Goal: Find specific page/section: Find specific page/section

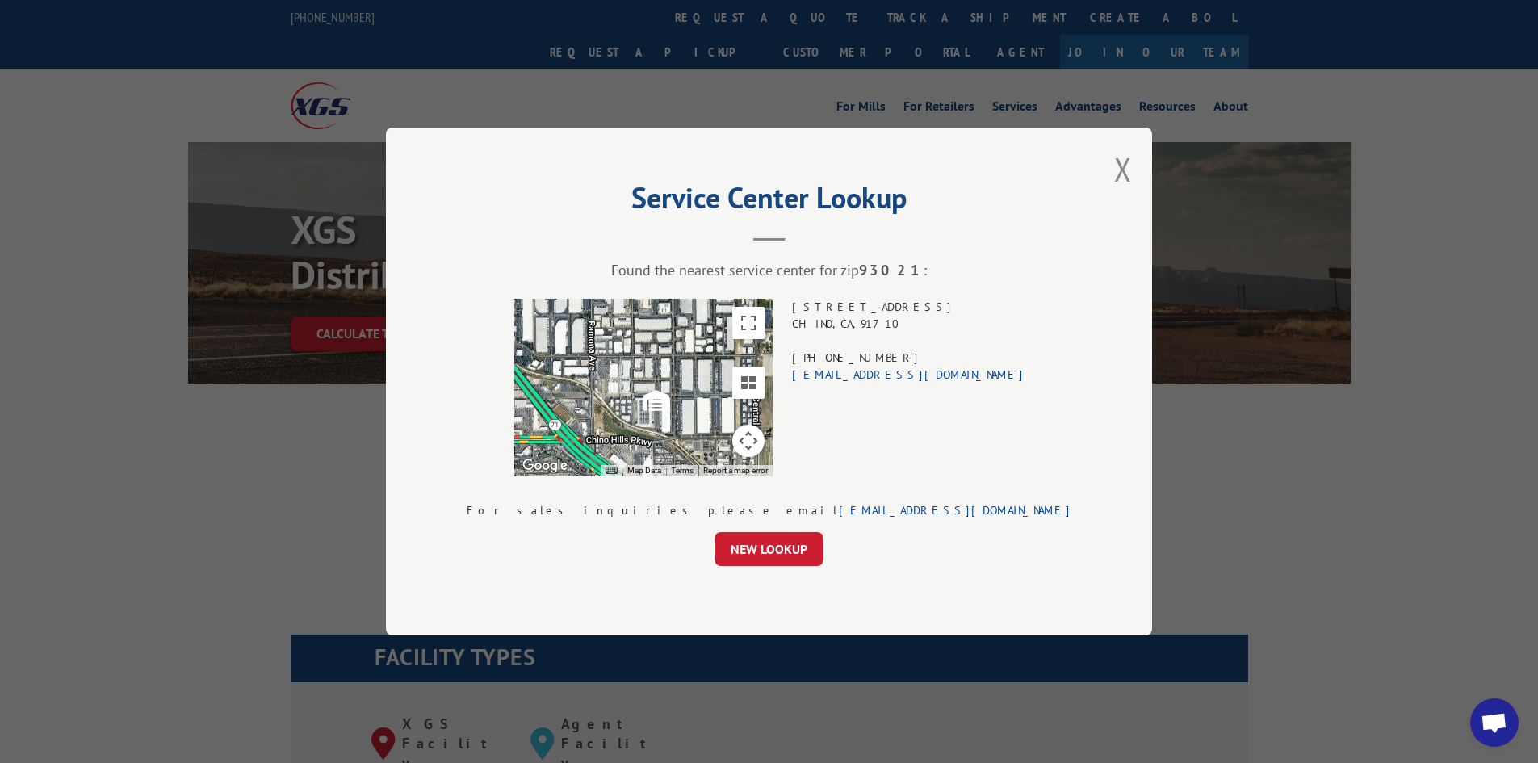
scroll to position [1749, 0]
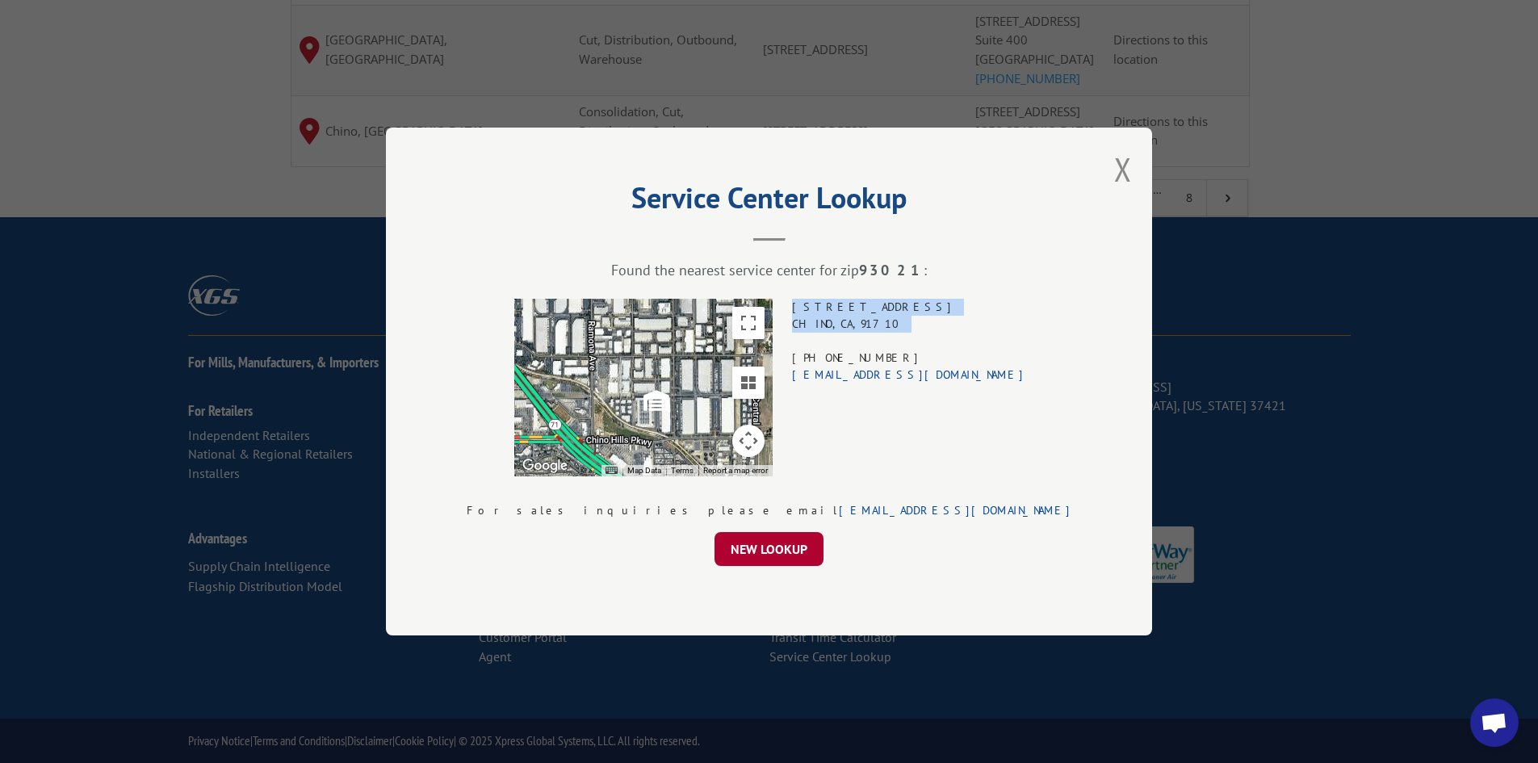
click at [758, 554] on button "NEW LOOKUP" at bounding box center [768, 549] width 109 height 34
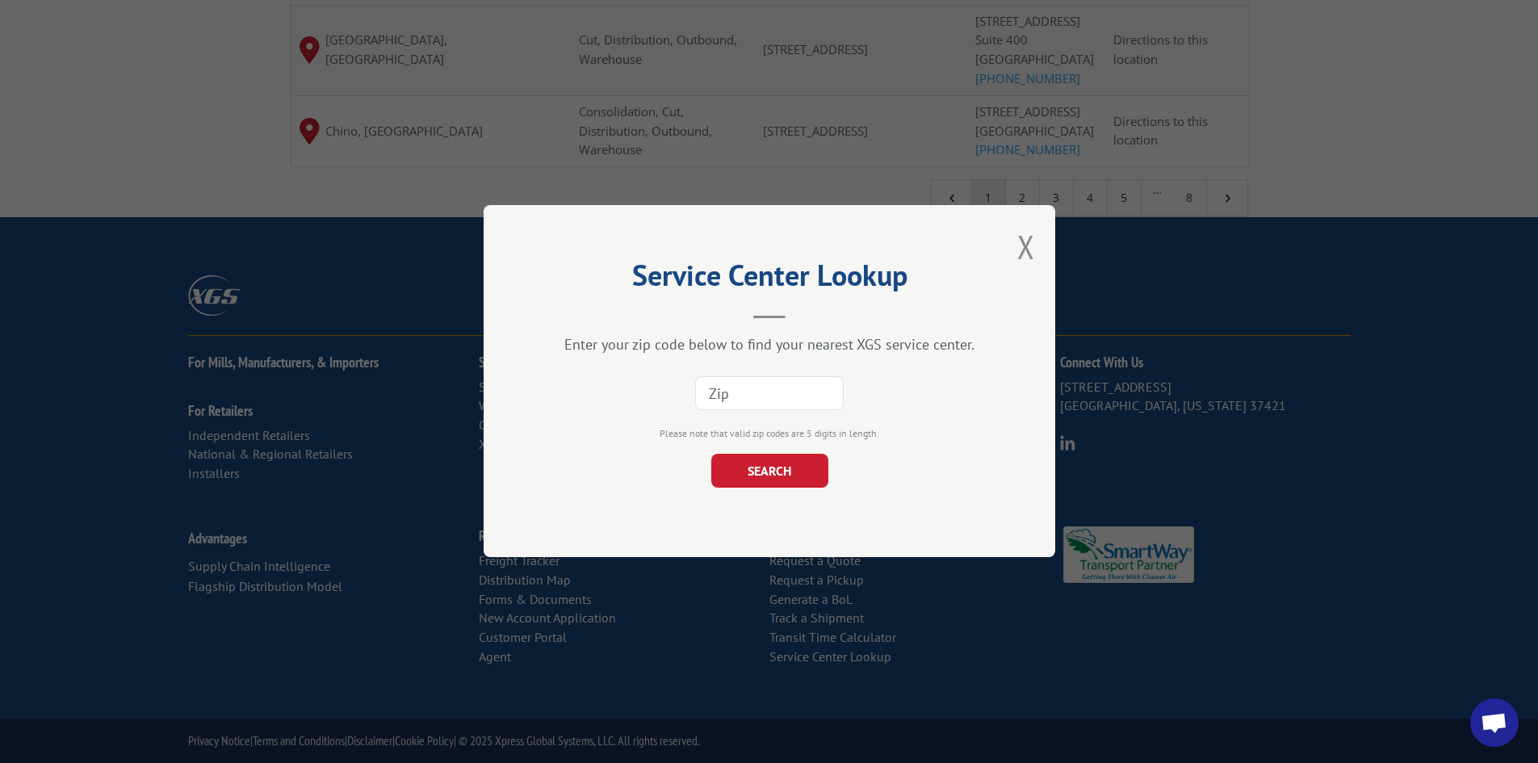
click at [756, 400] on input at bounding box center [769, 394] width 149 height 34
paste input "93021"
type input "93021"
click at [750, 455] on button "SEARCH" at bounding box center [768, 472] width 117 height 34
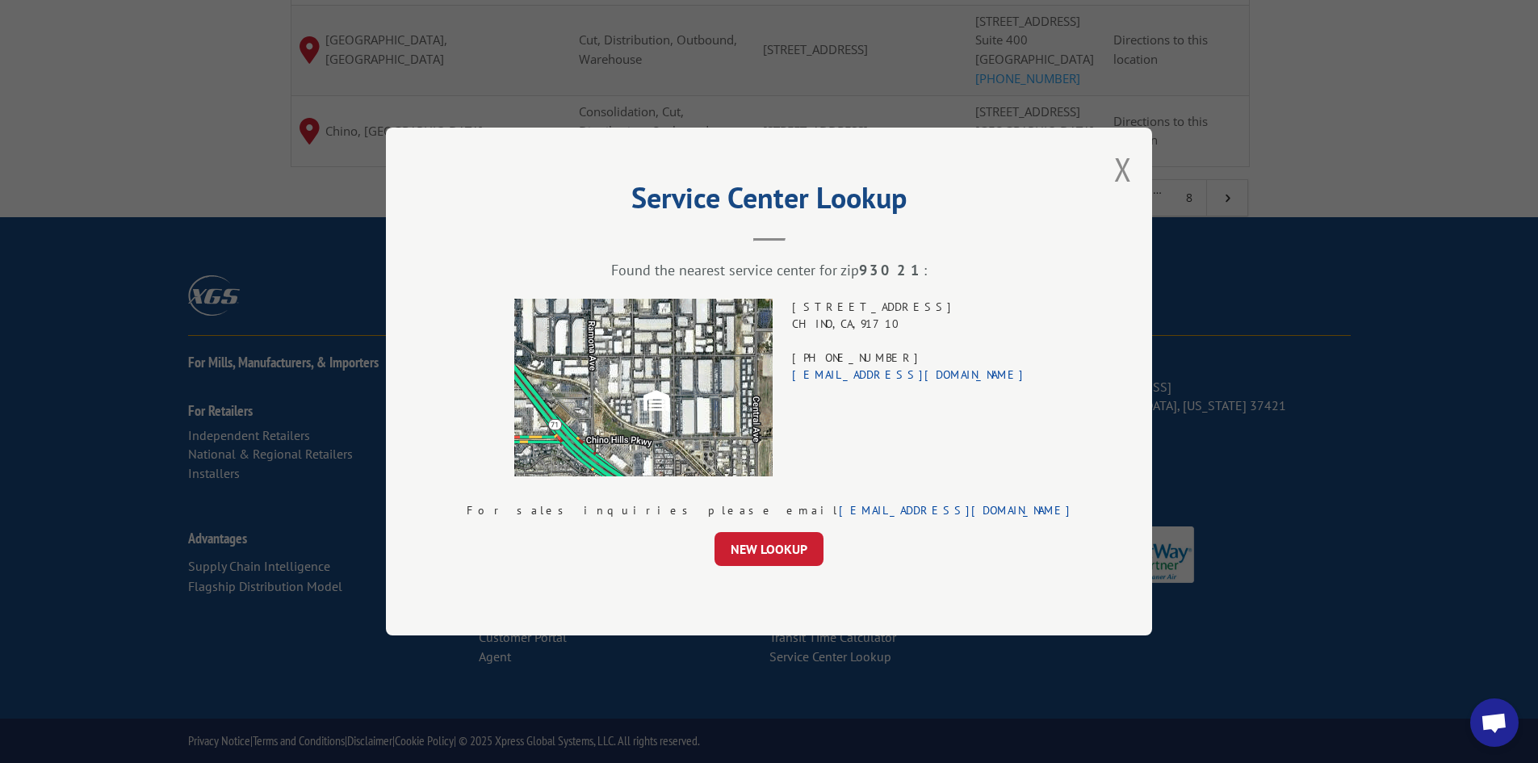
click at [888, 308] on div "[STREET_ADDRESS] (714) 523-5420 [EMAIL_ADDRESS][DOMAIN_NAME]" at bounding box center [908, 388] width 233 height 178
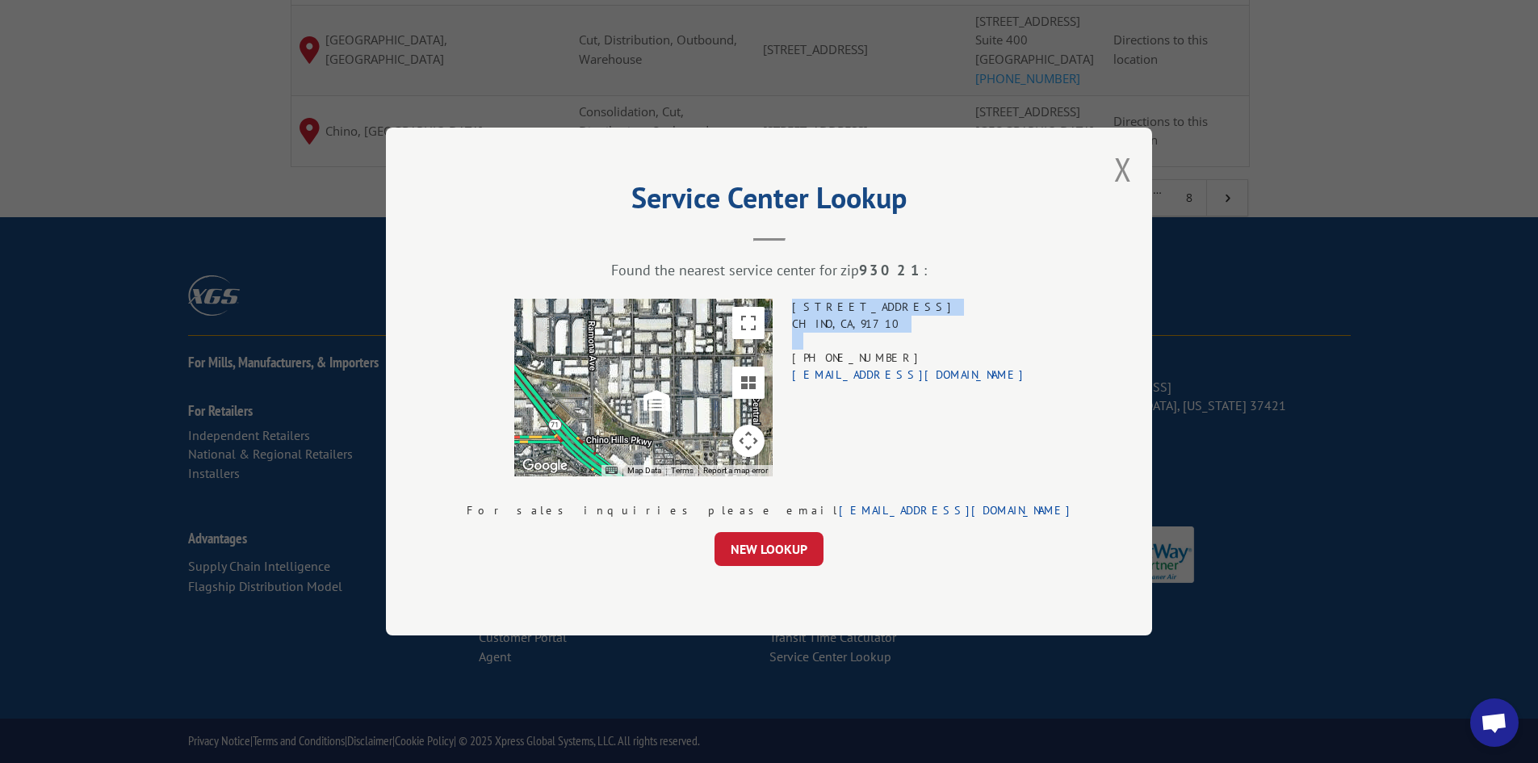
drag, startPoint x: 888, startPoint y: 308, endPoint x: 890, endPoint y: 336, distance: 28.4
click at [890, 336] on div "[STREET_ADDRESS] (714) 523-5420 [EMAIL_ADDRESS][DOMAIN_NAME]" at bounding box center [908, 388] width 233 height 178
drag, startPoint x: 890, startPoint y: 336, endPoint x: 894, endPoint y: 308, distance: 28.4
click at [894, 308] on div "[STREET_ADDRESS] (714) 523-5420 [EMAIL_ADDRESS][DOMAIN_NAME]" at bounding box center [908, 388] width 233 height 178
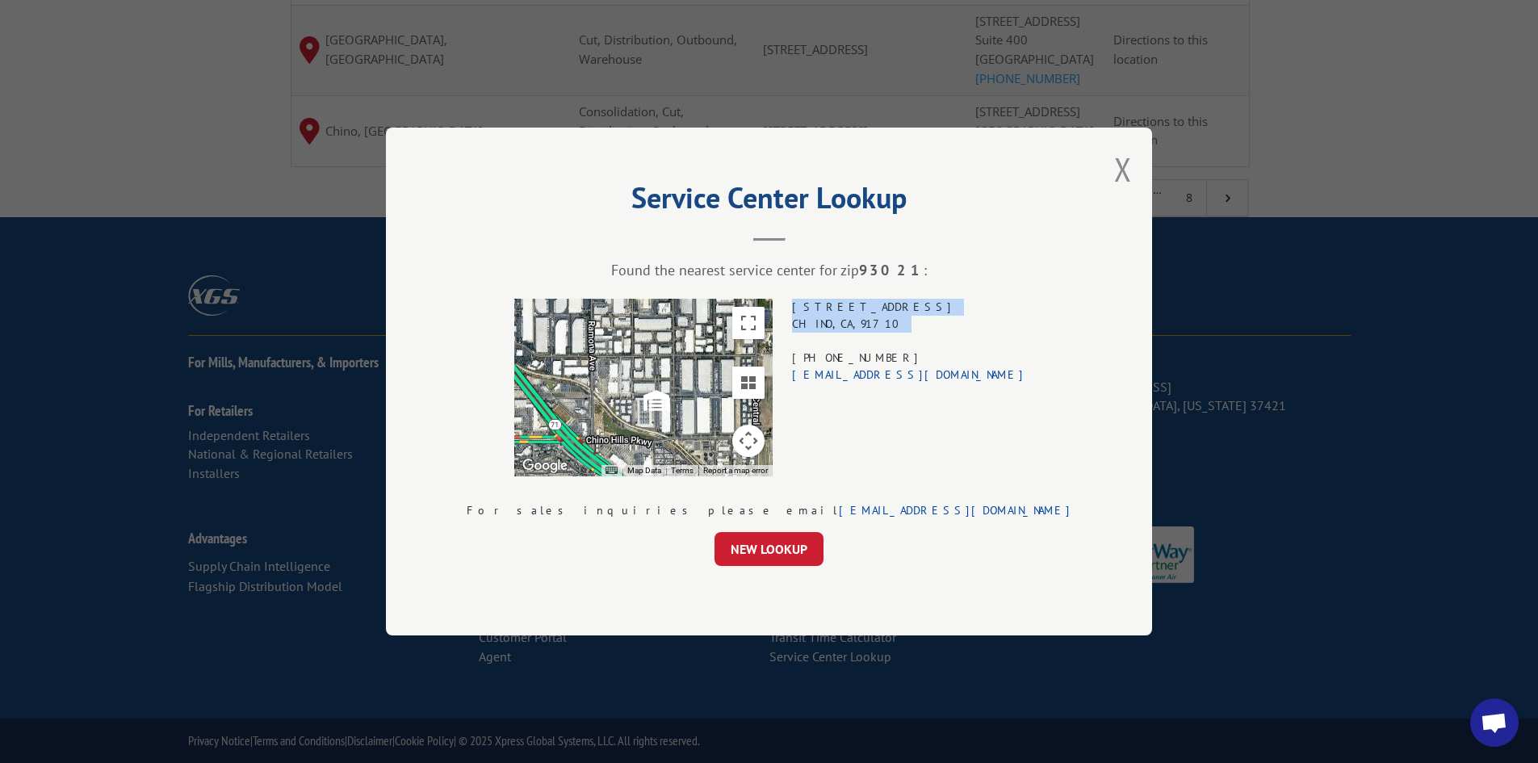
drag, startPoint x: 894, startPoint y: 308, endPoint x: 894, endPoint y: 319, distance: 11.3
click at [894, 319] on div "[STREET_ADDRESS] (714) 523-5420 [EMAIL_ADDRESS][DOMAIN_NAME]" at bounding box center [908, 388] width 233 height 178
